Goal: Task Accomplishment & Management: Manage account settings

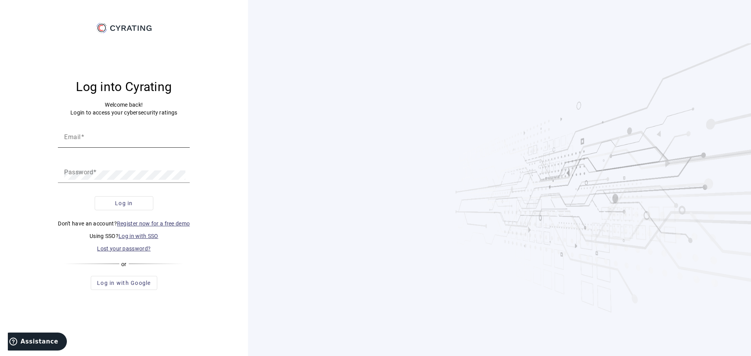
click at [105, 140] on input "Email" at bounding box center [123, 139] width 119 height 9
click at [54, 188] on div "Log into Cyrating Welcome back! Login to access your cybersecurity ratings Emai…" at bounding box center [123, 184] width 229 height 300
click at [64, 135] on div at bounding box center [64, 135] width 0 height 0
click at [31, 129] on div "Log into Cyrating Welcome back! Login to access your cybersecurity ratings Emai…" at bounding box center [123, 184] width 229 height 300
click at [147, 236] on link "Log in with SSO" at bounding box center [139, 236] width 40 height 6
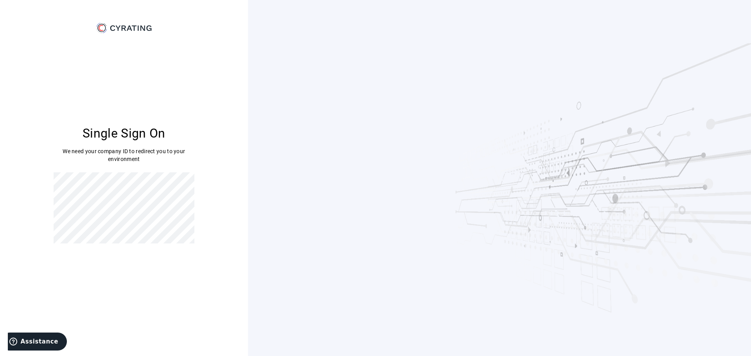
click at [49, 187] on div "Single Sign On We need your company ID to redirect you to your environment" at bounding box center [123, 184] width 229 height 300
drag, startPoint x: 146, startPoint y: 161, endPoint x: 60, endPoint y: 148, distance: 86.6
click at [60, 148] on p "We need your company ID to redirect you to your environment" at bounding box center [124, 155] width 141 height 16
click at [76, 154] on p "We need your company ID to redirect you to your environment" at bounding box center [124, 155] width 141 height 16
click at [36, 177] on div "Single Sign On We need your company ID to redirect you to your environment" at bounding box center [123, 184] width 229 height 300
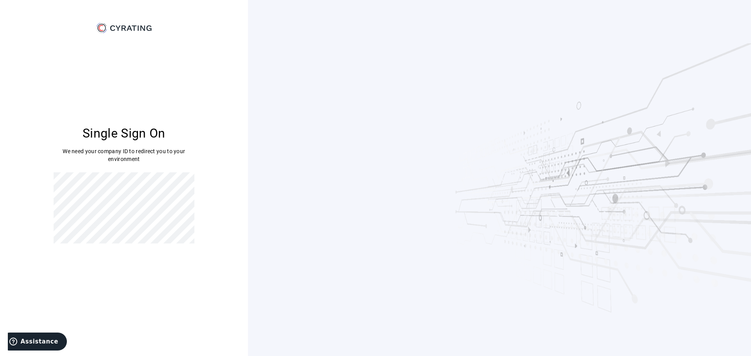
click at [50, 185] on div "Single Sign On We need your company ID to redirect you to your environment" at bounding box center [123, 184] width 229 height 300
